Goal: Task Accomplishment & Management: Complete application form

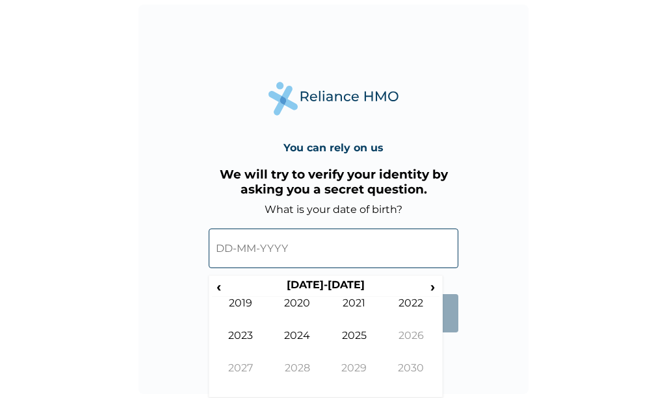
click at [225, 251] on input "text" at bounding box center [334, 249] width 250 height 40
click at [232, 287] on th "[DATE]-[DATE]" at bounding box center [324, 288] width 199 height 18
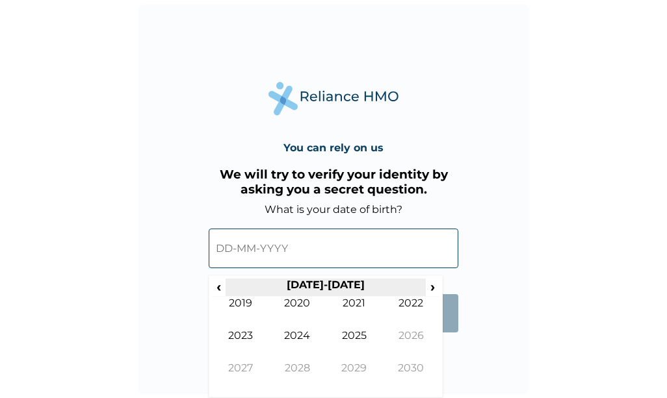
click at [232, 287] on th "[DATE]-[DATE]" at bounding box center [324, 288] width 199 height 18
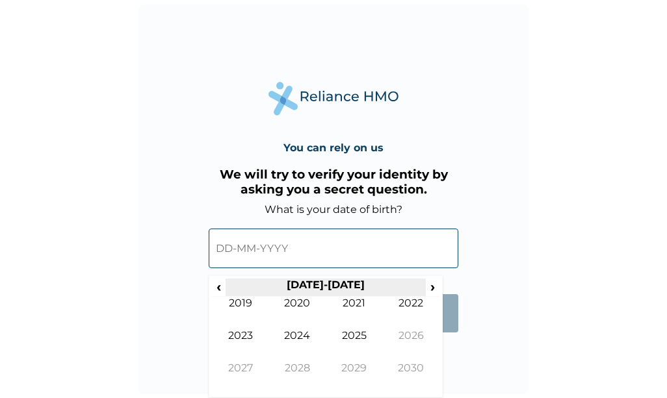
click at [232, 287] on th "[DATE]-[DATE]" at bounding box center [324, 288] width 199 height 18
click at [297, 250] on input "text" at bounding box center [334, 249] width 250 height 40
click at [320, 290] on th "[DATE]-[DATE]" at bounding box center [324, 288] width 199 height 18
click at [242, 244] on input "text" at bounding box center [334, 249] width 250 height 40
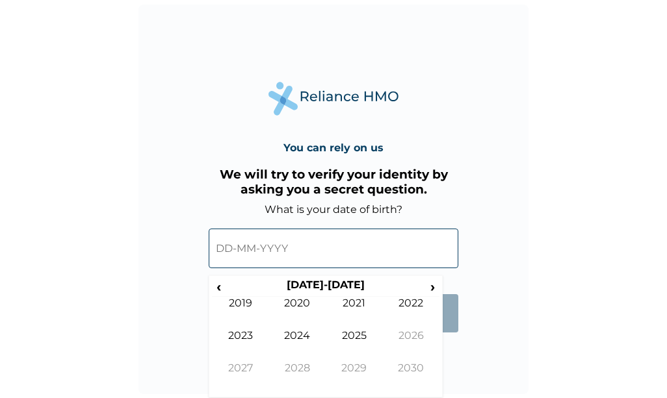
click at [242, 244] on input "text" at bounding box center [334, 249] width 250 height 40
click at [222, 290] on span "‹" at bounding box center [219, 287] width 14 height 16
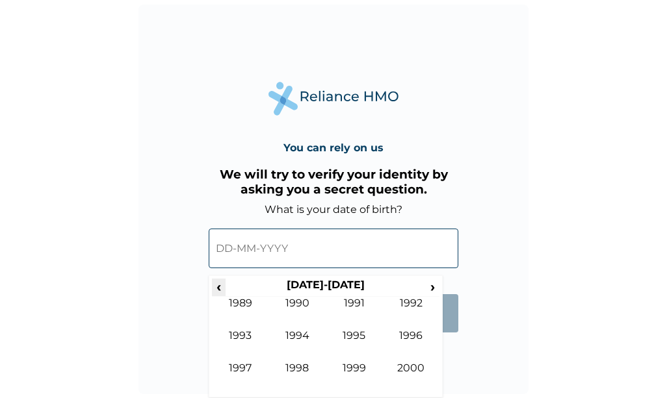
click at [222, 290] on span "‹" at bounding box center [219, 287] width 14 height 16
click at [427, 287] on span "›" at bounding box center [433, 287] width 14 height 16
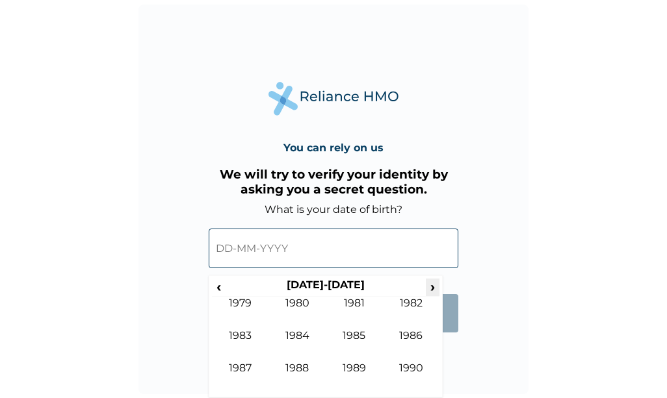
click at [427, 287] on span "›" at bounding box center [433, 287] width 14 height 16
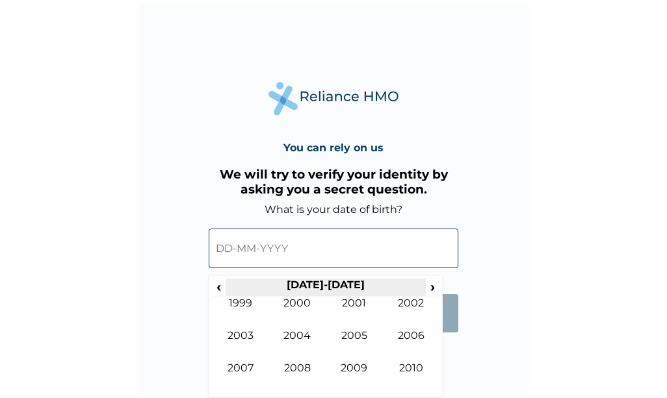
click at [227, 288] on th "[DATE]-[DATE]" at bounding box center [324, 288] width 199 height 18
click at [218, 285] on span "‹" at bounding box center [219, 287] width 14 height 16
click at [316, 284] on th "[DATE]-[DATE]" at bounding box center [324, 288] width 199 height 18
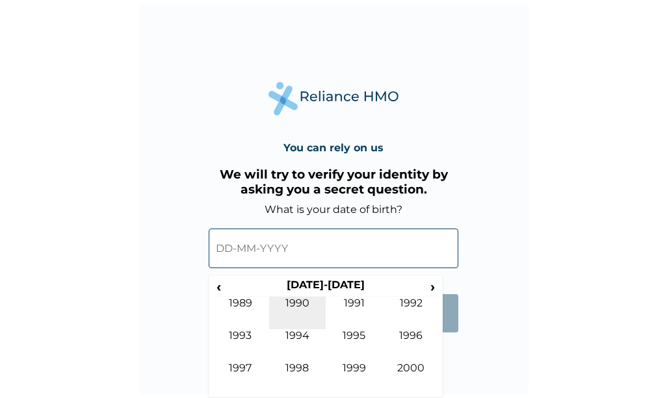
click at [297, 298] on td "1990" at bounding box center [297, 313] width 57 height 32
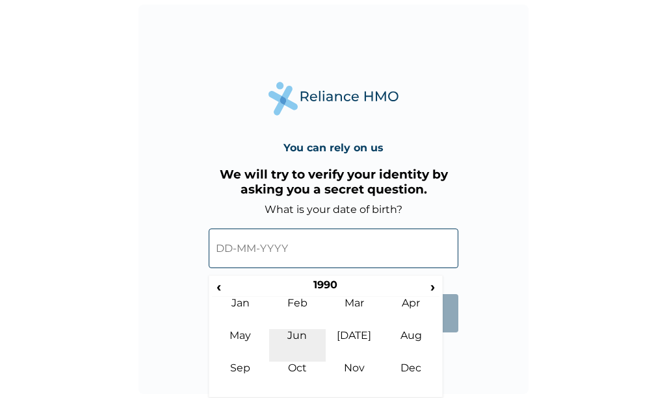
click at [294, 330] on td "Jun" at bounding box center [297, 345] width 57 height 32
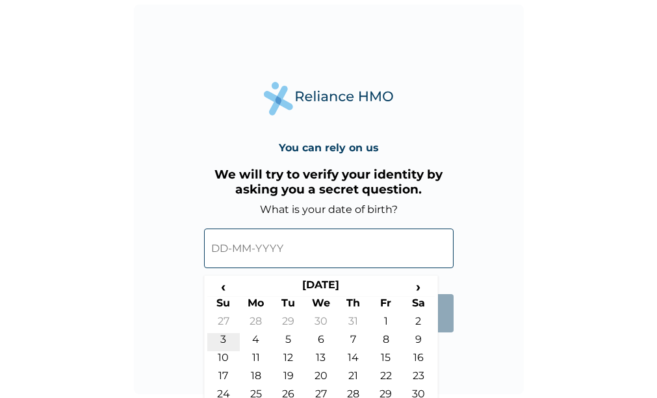
click at [222, 338] on td "3" at bounding box center [223, 342] width 32 height 18
type input "[DATE]"
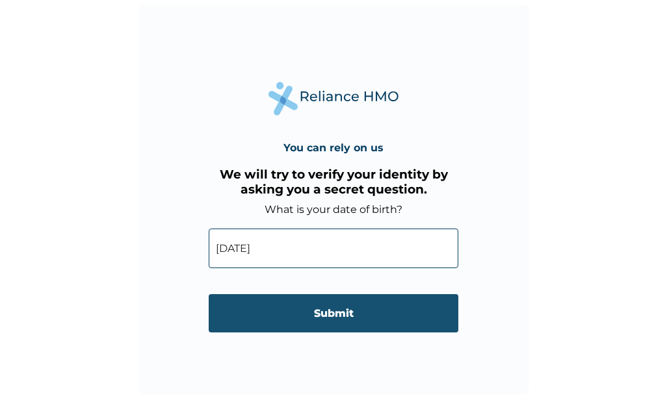
click at [285, 314] on input "Submit" at bounding box center [334, 313] width 250 height 38
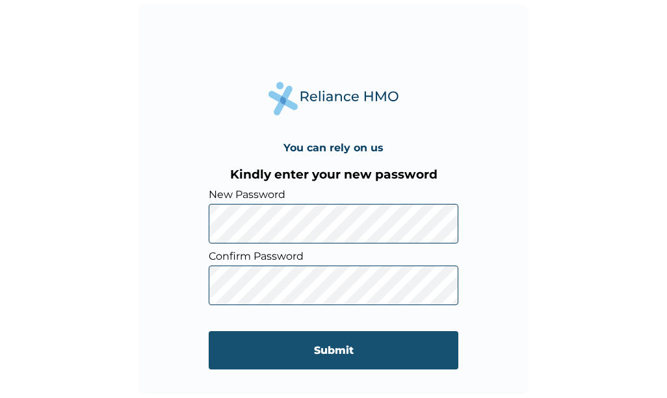
click at [260, 354] on input "Submit" at bounding box center [334, 350] width 250 height 38
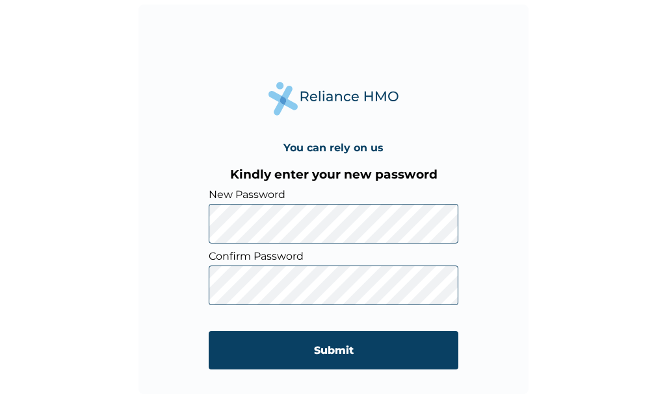
click input "Submit" at bounding box center [334, 350] width 250 height 38
